Goal: Task Accomplishment & Management: Manage account settings

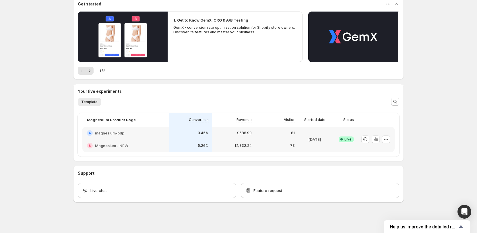
scroll to position [57, 0]
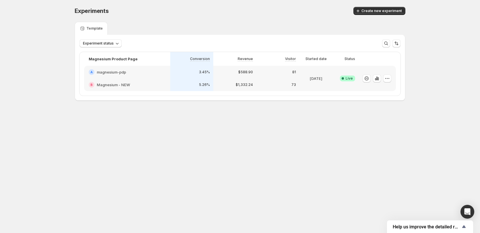
click at [146, 69] on div "A magnesium-pdp" at bounding box center [127, 72] width 86 height 13
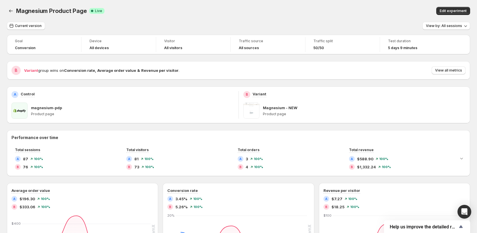
click at [213, 16] on div "Magnesium Product Page. This page is ready Magnesium Product Page Success Compl…" at bounding box center [238, 11] width 463 height 22
click at [185, 12] on div "Magnesium Product Page Success Complete Live" at bounding box center [141, 11] width 251 height 8
click at [181, 11] on div "Magnesium Product Page Success Complete Live" at bounding box center [141, 11] width 251 height 8
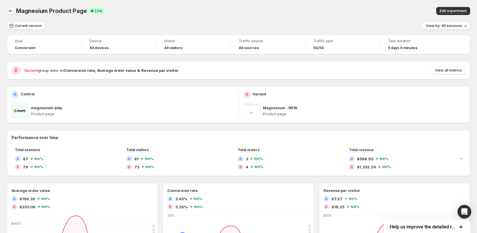
click at [10, 8] on icon "Back" at bounding box center [11, 11] width 6 height 6
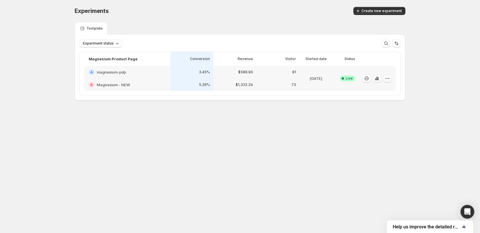
click at [388, 77] on icon "button" at bounding box center [387, 79] width 6 height 6
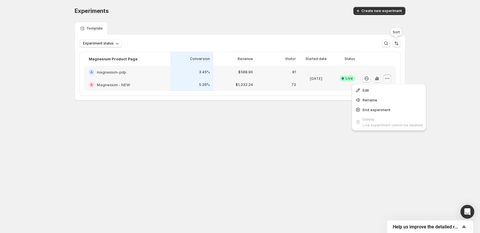
click at [395, 42] on icon "Sort the results" at bounding box center [397, 43] width 6 height 6
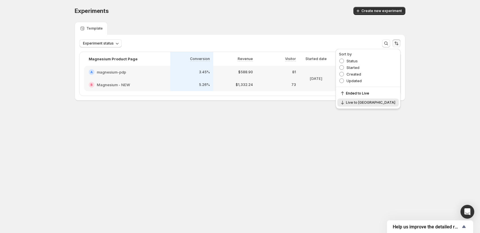
click at [425, 89] on div "Experiments. This page is ready Experiments Create new experiment Template Expe…" at bounding box center [240, 66] width 480 height 132
click at [195, 68] on div "3.45%" at bounding box center [191, 72] width 43 height 13
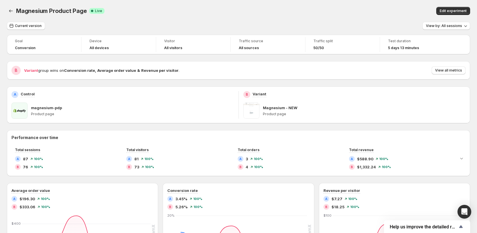
click at [337, 25] on div "Current version View by: All sessions" at bounding box center [238, 26] width 463 height 8
click at [331, 68] on div "Variant group wins on Conversion rate , Average order value & Revenue per visit…" at bounding box center [245, 70] width 442 height 8
click at [449, 74] on button "View all metrics" at bounding box center [449, 70] width 34 height 8
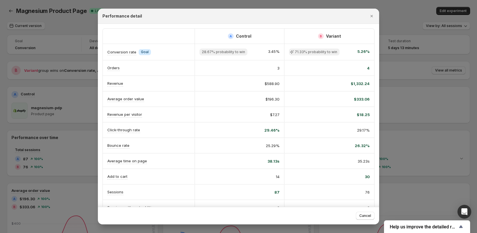
drag, startPoint x: 247, startPoint y: 5, endPoint x: 255, endPoint y: 7, distance: 9.0
click at [247, 5] on div at bounding box center [238, 116] width 477 height 233
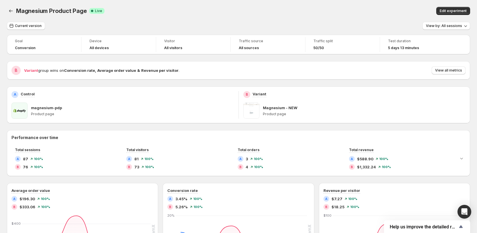
click at [343, 20] on div "Magnesium Product Page. This page is ready Magnesium Product Page Success Compl…" at bounding box center [238, 11] width 463 height 22
click at [7, 11] on button "Back" at bounding box center [11, 11] width 8 height 8
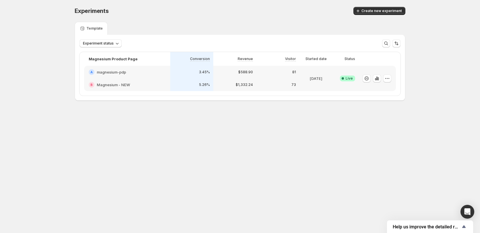
drag, startPoint x: 440, startPoint y: 79, endPoint x: 446, endPoint y: 55, distance: 24.3
click at [440, 79] on div "Experiments. This page is ready Experiments Create new experiment Template Expe…" at bounding box center [240, 66] width 480 height 132
click at [439, 99] on div "Experiments. This page is ready Experiments Create new experiment Template Expe…" at bounding box center [240, 66] width 480 height 132
click at [389, 78] on icon "button" at bounding box center [387, 79] width 6 height 6
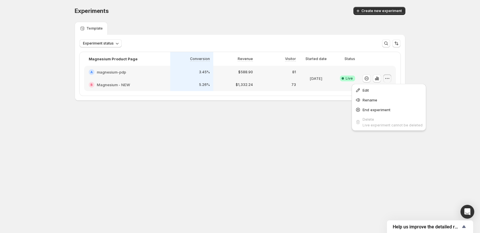
click at [210, 125] on div "Experiments. This page is ready Experiments Create new experiment Template Expe…" at bounding box center [240, 66] width 345 height 132
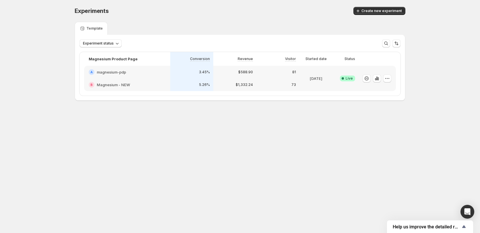
click at [232, 83] on div "$1,332.24" at bounding box center [235, 85] width 36 height 6
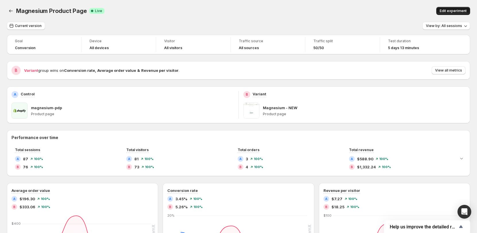
click at [465, 13] on button "Edit experiment" at bounding box center [453, 11] width 34 height 8
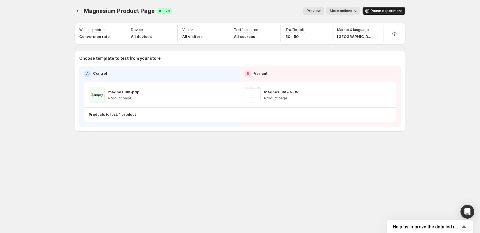
click at [382, 11] on span "Pause experiment" at bounding box center [386, 11] width 31 height 5
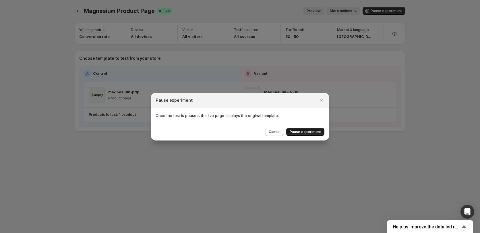
click at [313, 133] on span "Pause experiment" at bounding box center [305, 131] width 31 height 5
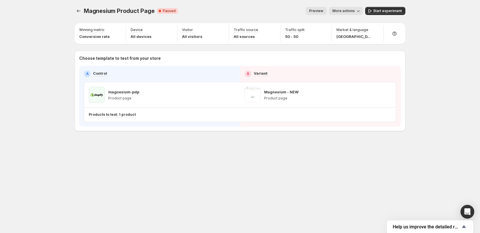
click at [285, 154] on div "Magnesium Product Page. This page is ready Magnesium Product Page Critical Comp…" at bounding box center [240, 81] width 345 height 162
